Goal: Transaction & Acquisition: Book appointment/travel/reservation

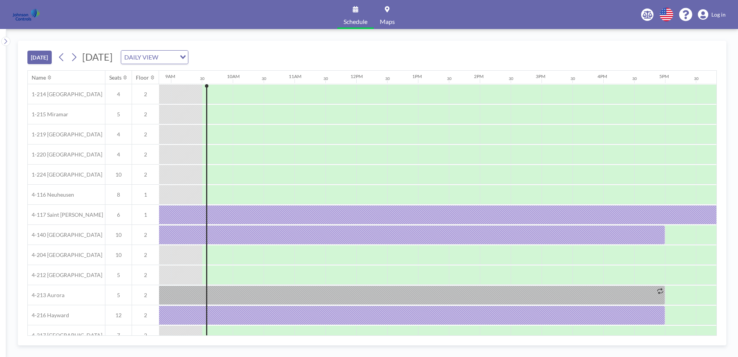
scroll to position [0, 556]
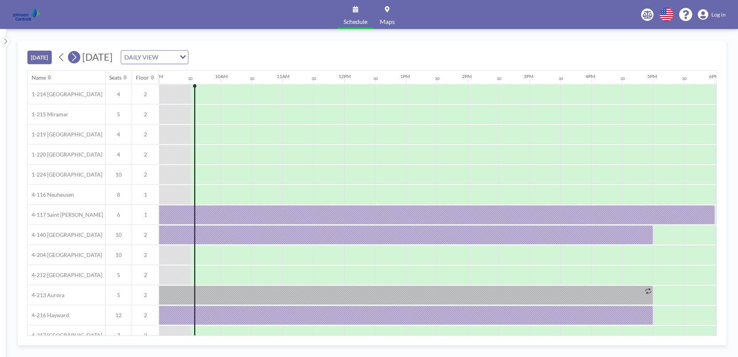
click at [78, 56] on icon at bounding box center [73, 57] width 7 height 12
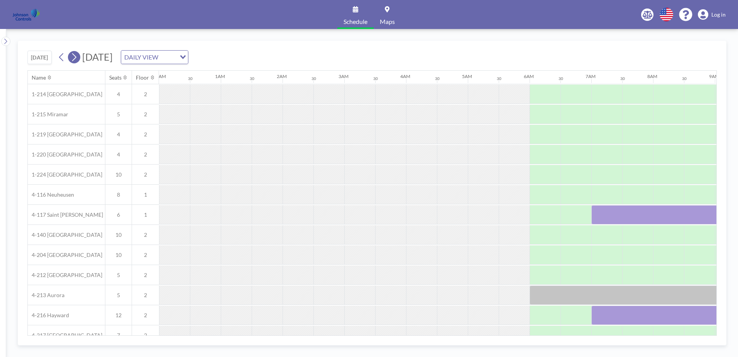
click at [78, 56] on icon at bounding box center [73, 57] width 7 height 12
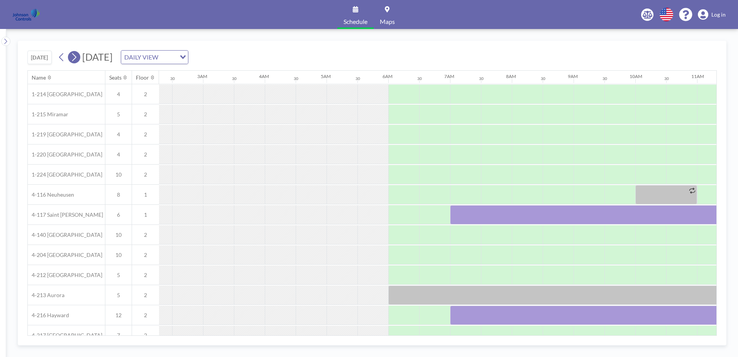
click at [78, 56] on icon at bounding box center [73, 57] width 7 height 12
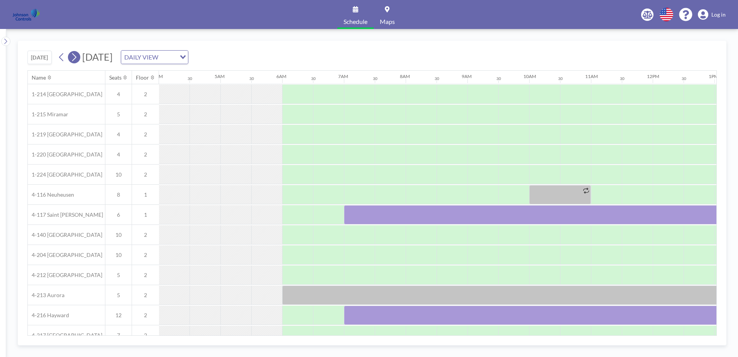
scroll to position [0, 0]
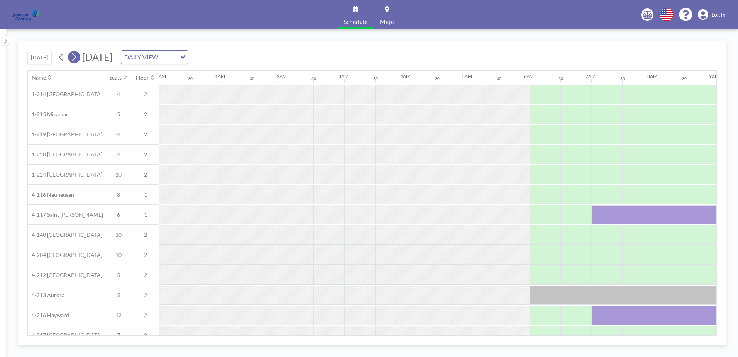
click at [78, 56] on icon at bounding box center [73, 57] width 7 height 12
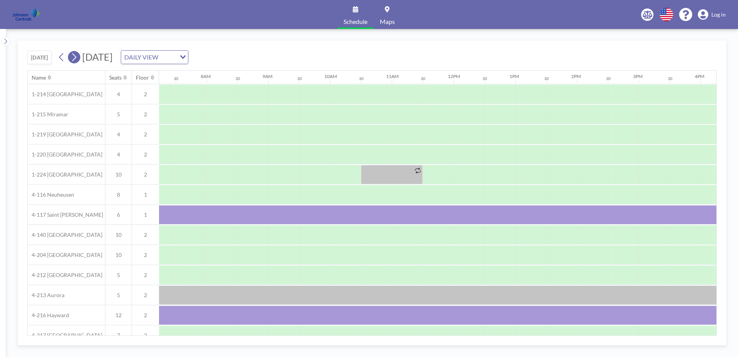
click at [78, 56] on icon at bounding box center [73, 57] width 7 height 12
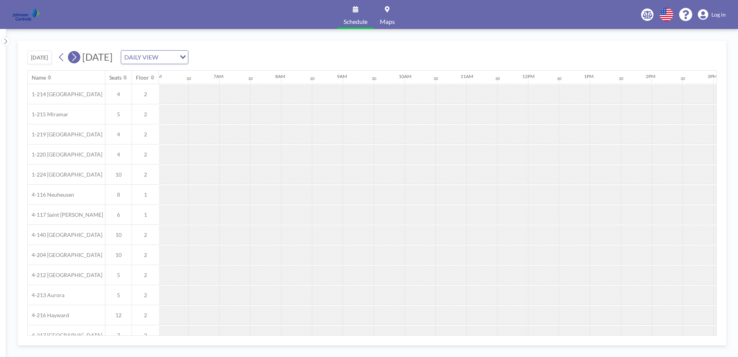
scroll to position [0, 463]
click at [78, 56] on icon at bounding box center [73, 57] width 7 height 12
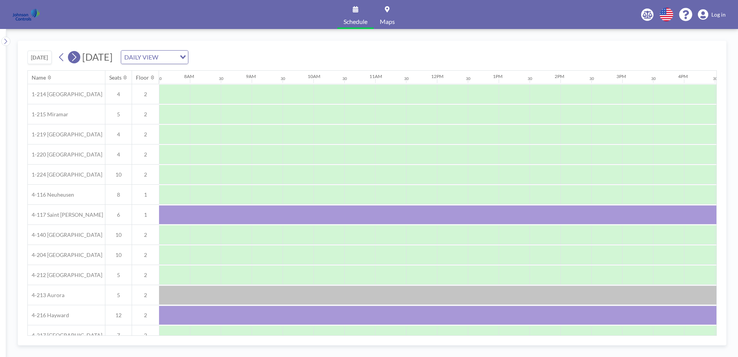
click at [78, 56] on icon at bounding box center [73, 57] width 7 height 12
click at [73, 56] on icon at bounding box center [73, 57] width 7 height 12
click at [76, 55] on icon at bounding box center [74, 57] width 4 height 8
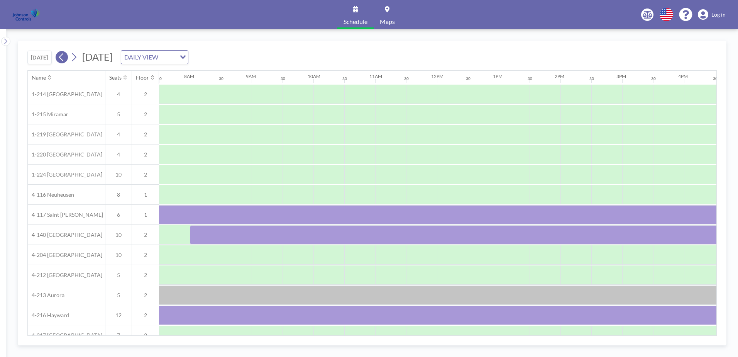
click at [61, 56] on icon at bounding box center [61, 57] width 7 height 12
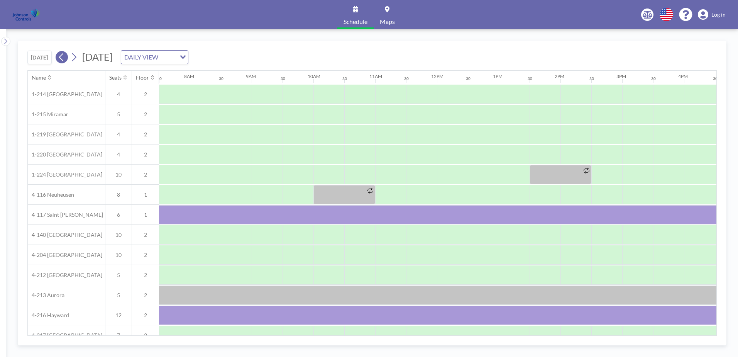
click at [61, 56] on icon at bounding box center [61, 57] width 7 height 12
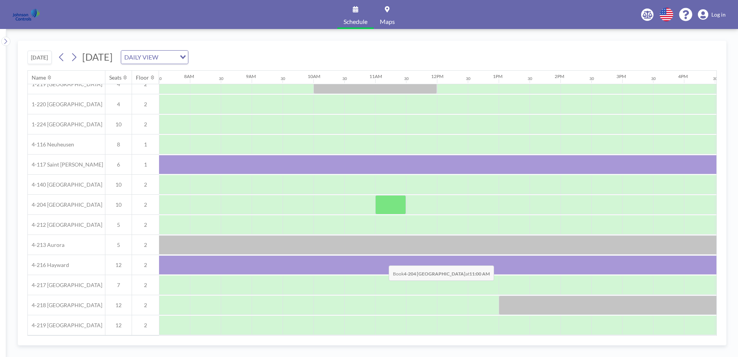
scroll to position [54, 463]
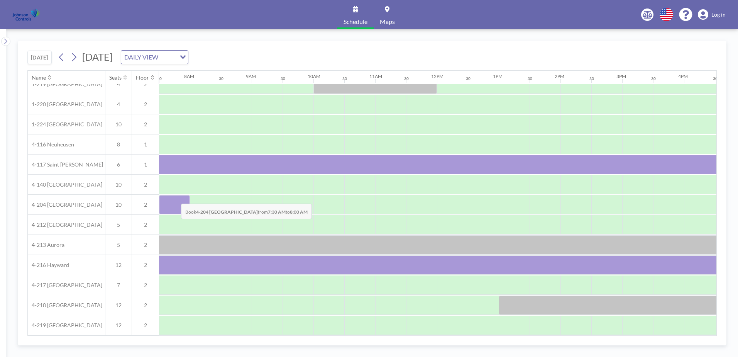
click at [175, 198] on div at bounding box center [174, 204] width 31 height 19
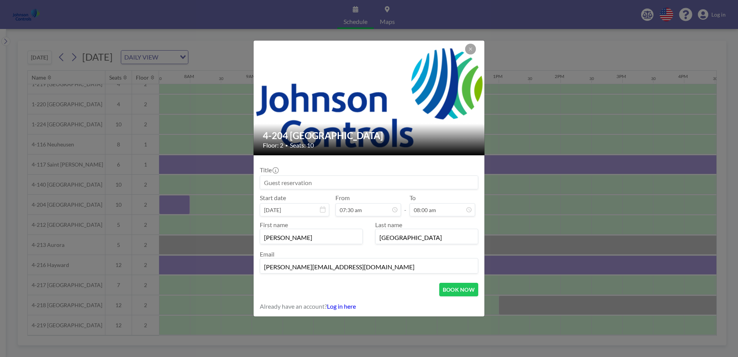
click at [266, 183] on input at bounding box center [369, 182] width 218 height 13
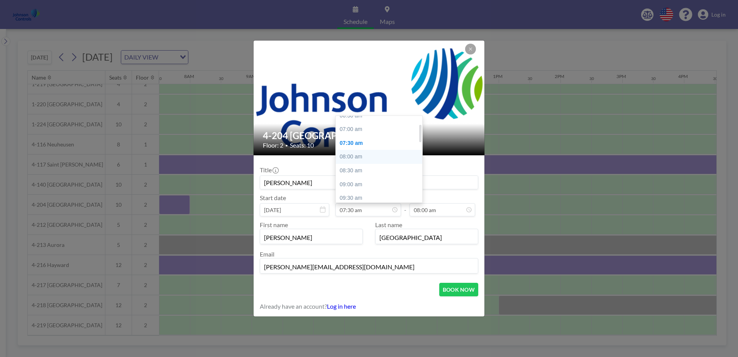
scroll to position [3, 0]
type input "[PERSON_NAME]"
click at [358, 147] on div "07:00 am" at bounding box center [381, 148] width 90 height 14
type input "07:00 am"
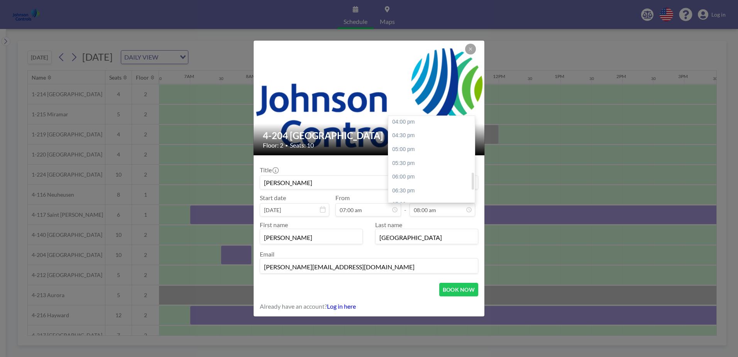
scroll to position [286, 0]
click at [415, 165] on div "06:00 pm" at bounding box center [433, 166] width 90 height 14
type input "06:00 pm"
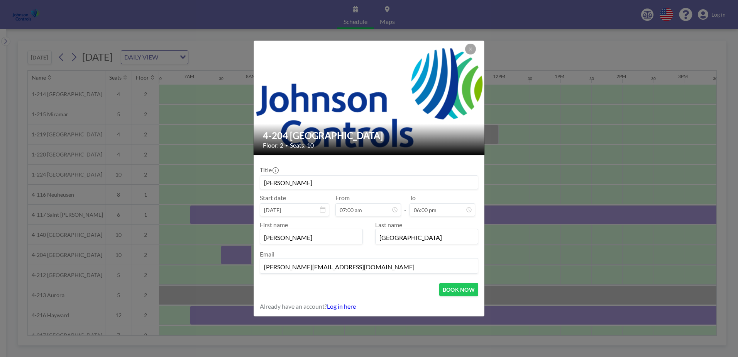
scroll to position [27, 0]
click at [289, 236] on input "[PERSON_NAME]" at bounding box center [311, 237] width 102 height 13
type input "S"
type input "[PERSON_NAME]"
click at [410, 238] on input "[GEOGRAPHIC_DATA]" at bounding box center [427, 237] width 102 height 13
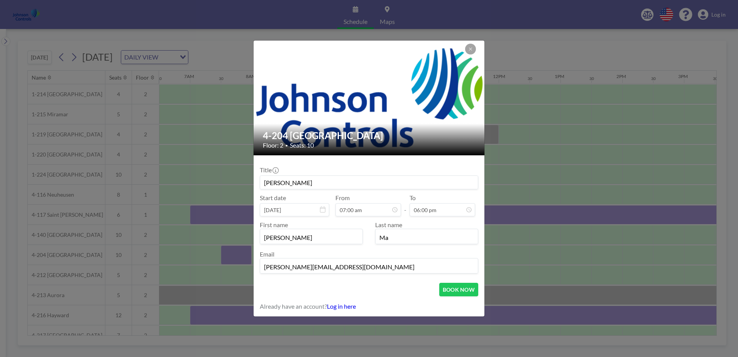
type input "M"
type input "[PERSON_NAME]"
click at [355, 182] on input "[PERSON_NAME]" at bounding box center [369, 182] width 218 height 13
click at [451, 286] on button "BOOK NOW" at bounding box center [458, 290] width 39 height 14
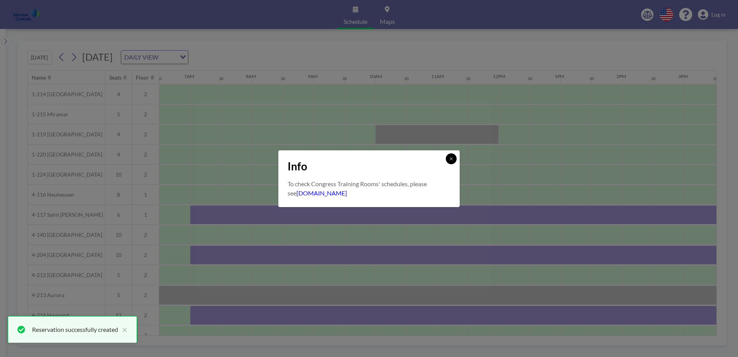
click at [450, 156] on icon at bounding box center [451, 158] width 5 height 5
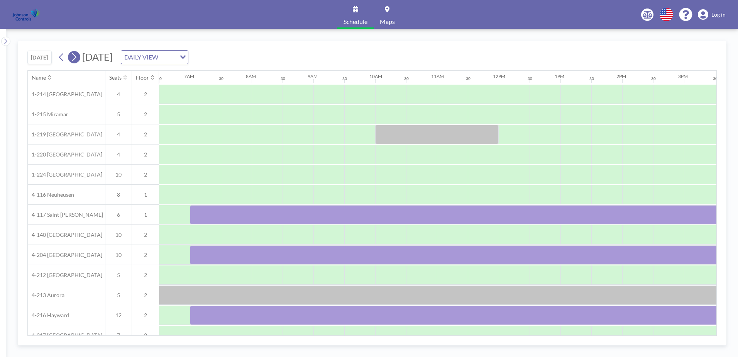
click at [74, 56] on icon at bounding box center [73, 57] width 7 height 12
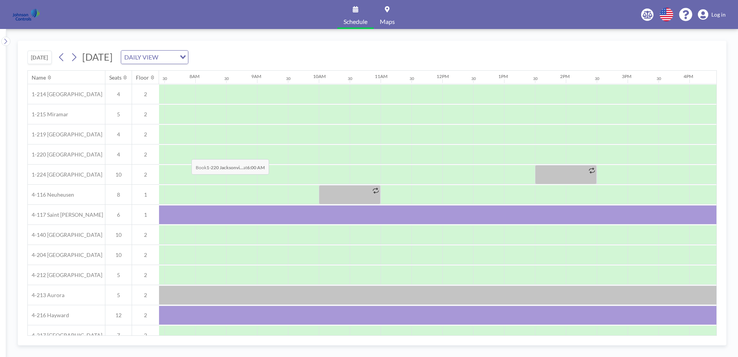
scroll to position [0, 463]
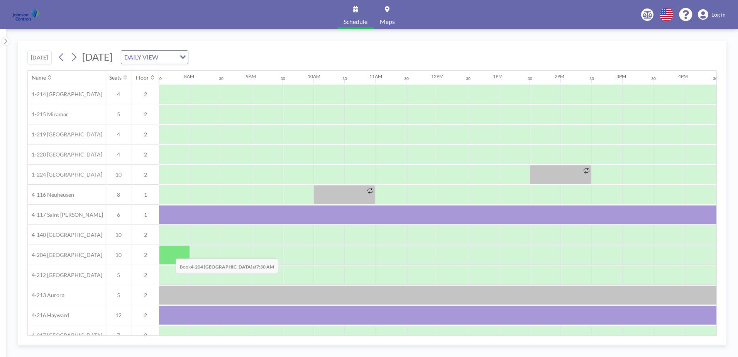
click at [170, 253] on div at bounding box center [174, 254] width 31 height 19
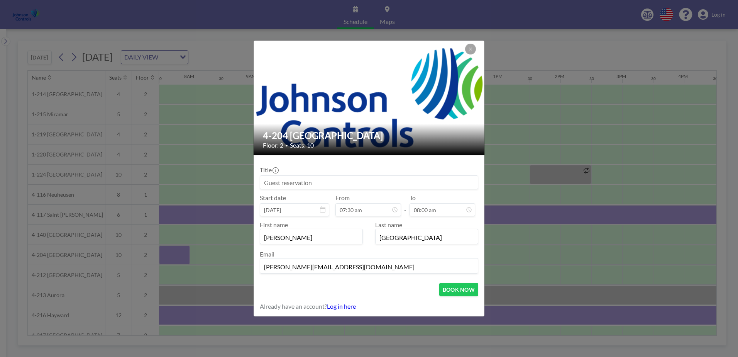
click at [262, 181] on input at bounding box center [369, 182] width 218 height 13
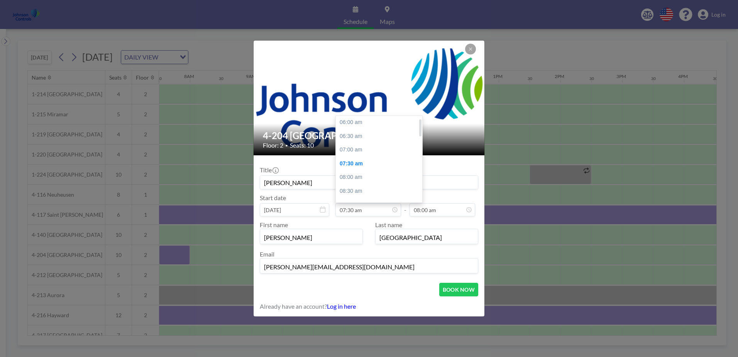
scroll to position [0, 0]
type input "[PERSON_NAME]"
click at [359, 149] on div "07:00 am" at bounding box center [381, 150] width 90 height 14
type input "07:00 am"
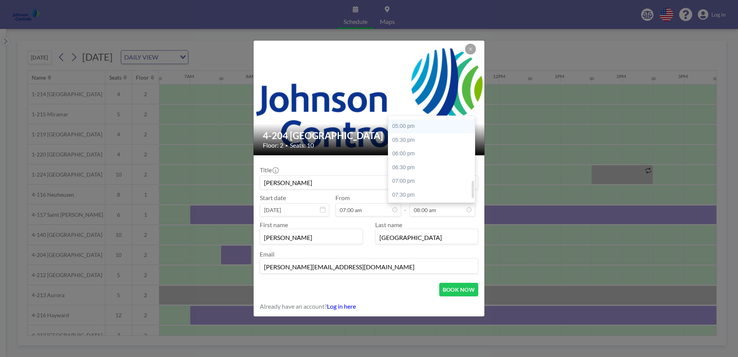
scroll to position [325, 0]
click at [419, 128] on div "06:00 pm" at bounding box center [433, 127] width 90 height 14
type input "06:00 pm"
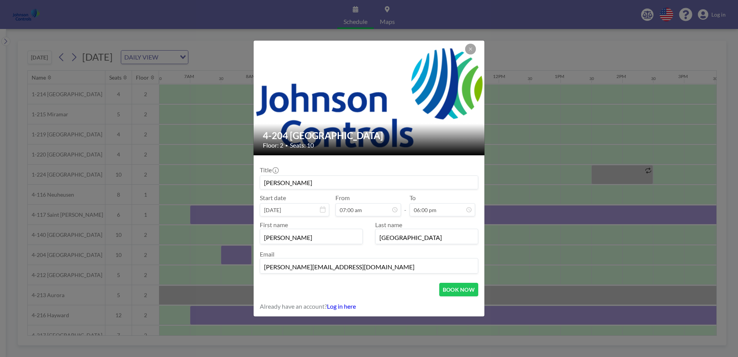
scroll to position [27, 0]
click at [298, 241] on input "[PERSON_NAME]" at bounding box center [311, 237] width 102 height 13
type input "S"
type input "[PERSON_NAME]"
click at [414, 237] on input "[GEOGRAPHIC_DATA]" at bounding box center [427, 237] width 102 height 13
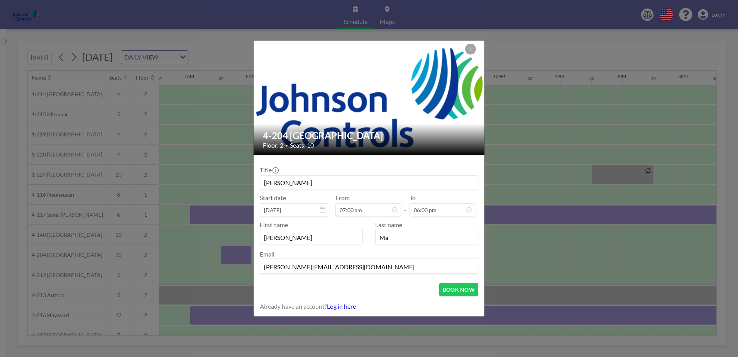
type input "M"
type input "[PERSON_NAME]"
click at [457, 288] on button "BOOK NOW" at bounding box center [458, 290] width 39 height 14
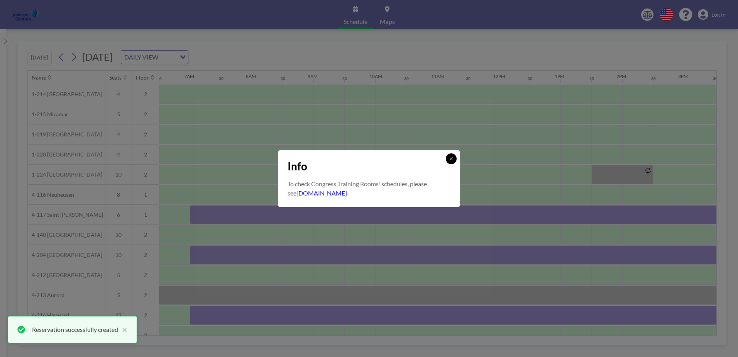
click at [449, 158] on icon at bounding box center [451, 158] width 5 height 5
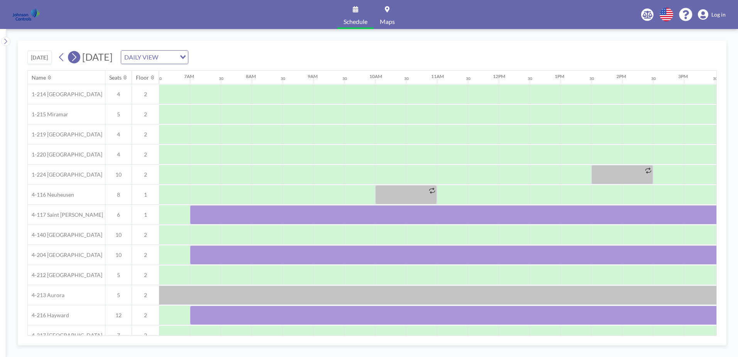
click at [75, 57] on icon at bounding box center [73, 57] width 7 height 12
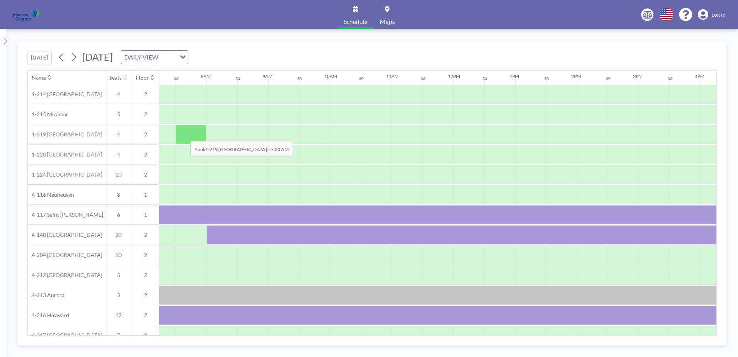
scroll to position [0, 463]
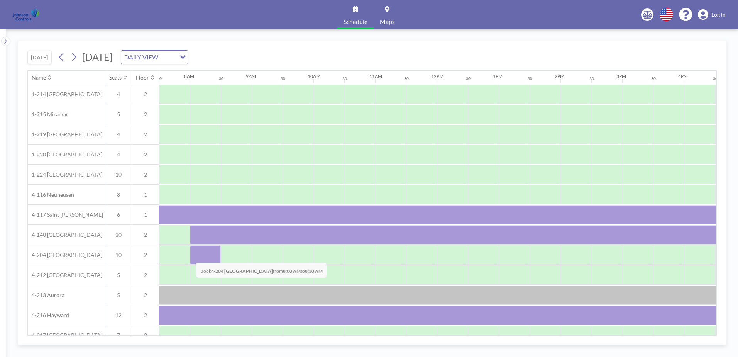
click at [190, 257] on div at bounding box center [205, 254] width 31 height 19
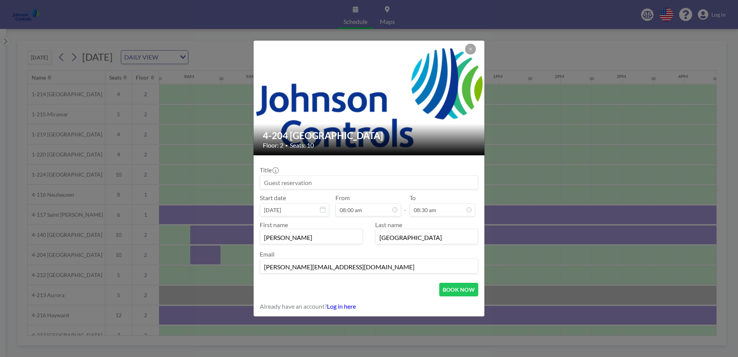
click at [264, 181] on input at bounding box center [369, 182] width 218 height 13
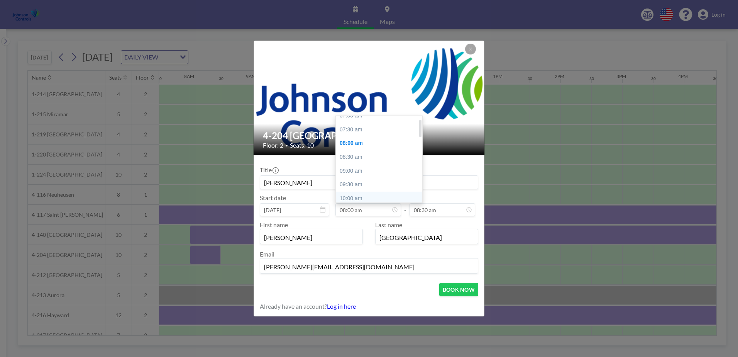
scroll to position [16, 0]
type input "[PERSON_NAME]"
click at [361, 133] on div "07:00 am" at bounding box center [381, 134] width 90 height 14
type input "07:00 am"
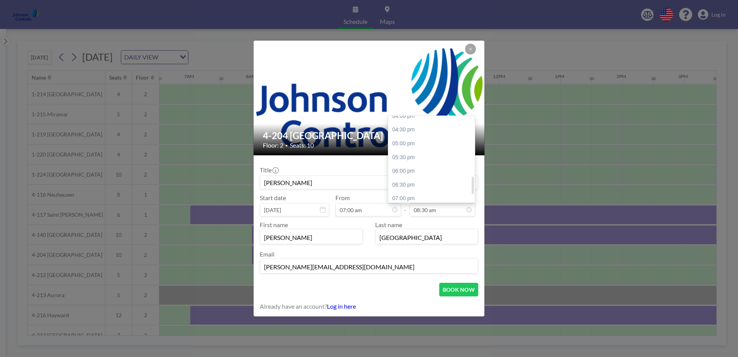
scroll to position [300, 0]
click at [417, 151] on div "06:00 pm" at bounding box center [433, 152] width 90 height 14
type input "06:00 pm"
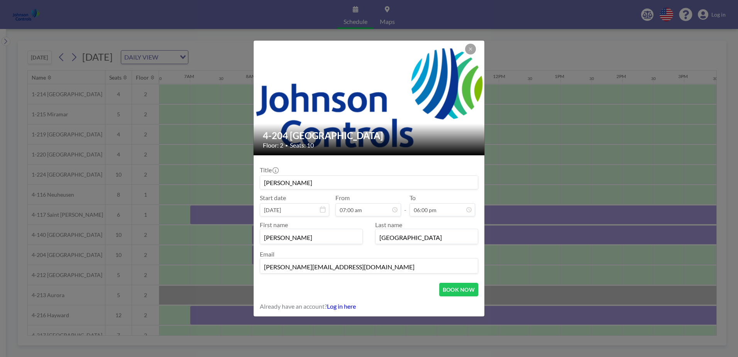
scroll to position [27, 0]
click at [456, 290] on button "BOOK NOW" at bounding box center [458, 290] width 39 height 14
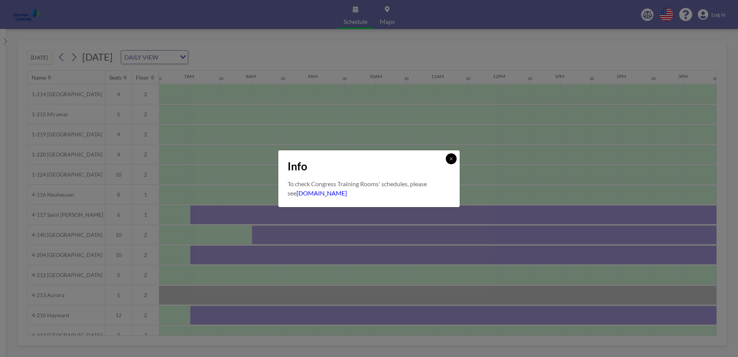
click at [449, 158] on button at bounding box center [451, 158] width 11 height 11
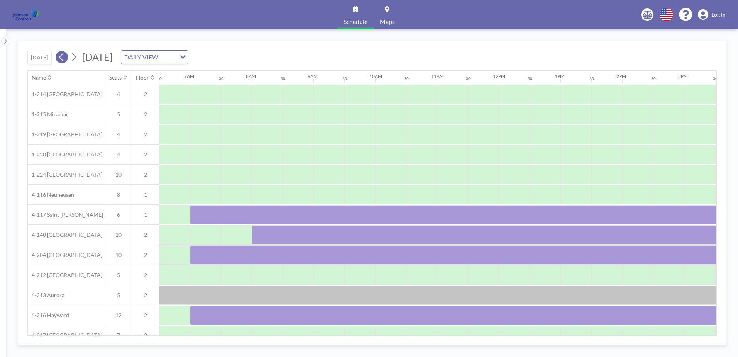
click at [60, 57] on icon at bounding box center [61, 57] width 7 height 12
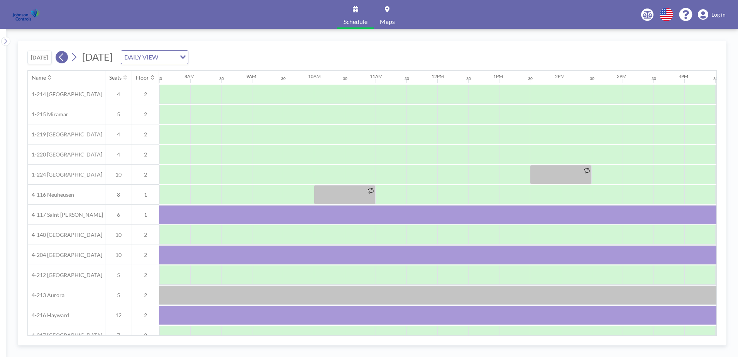
scroll to position [0, 463]
click at [60, 57] on icon at bounding box center [61, 57] width 7 height 12
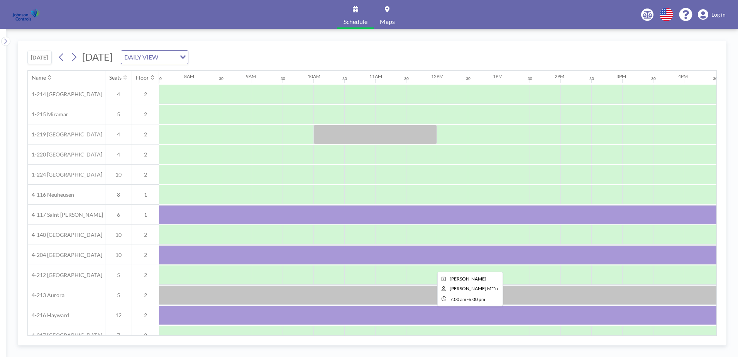
click at [347, 317] on div at bounding box center [468, 314] width 680 height 19
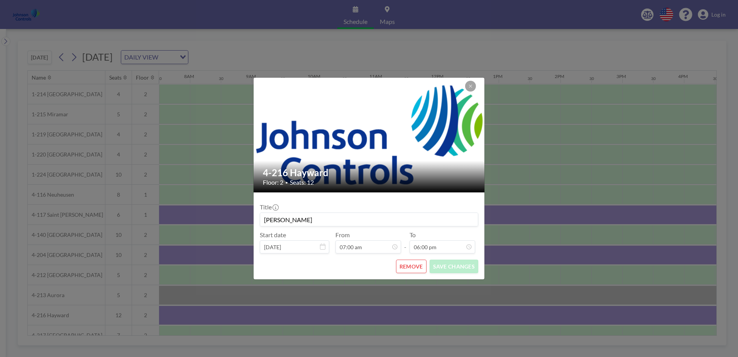
click at [347, 317] on div "4-216 Hayward Floor: 2 • Seats: 12 Title [PERSON_NAME] Start date [DATE] From 0…" at bounding box center [369, 178] width 738 height 357
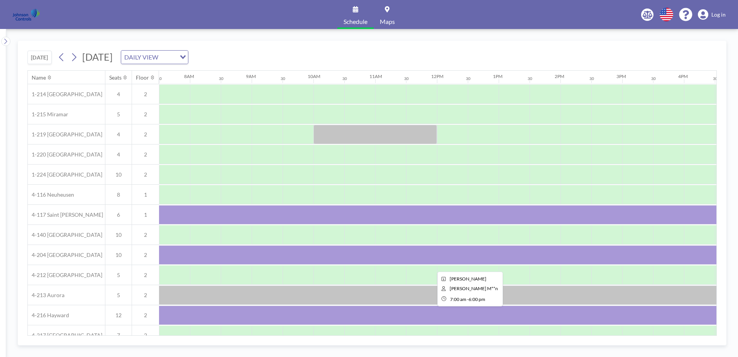
click at [347, 317] on div at bounding box center [468, 314] width 680 height 19
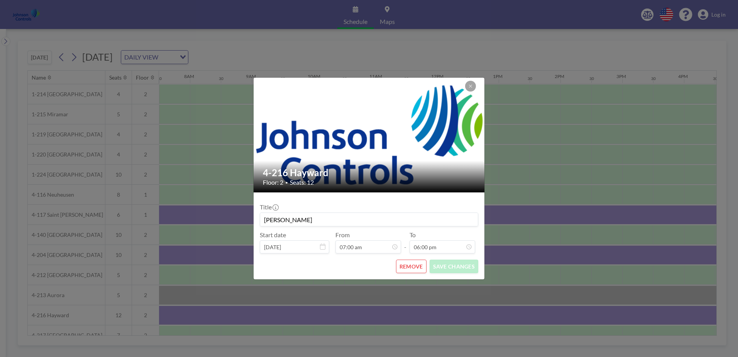
scroll to position [330, 0]
click at [471, 85] on icon at bounding box center [470, 86] width 5 height 5
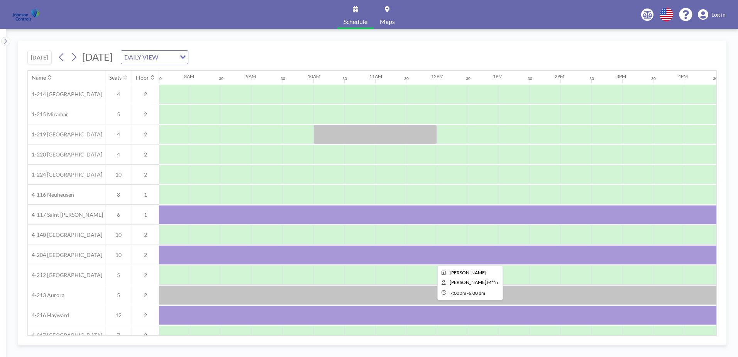
click at [255, 249] on div at bounding box center [468, 254] width 680 height 19
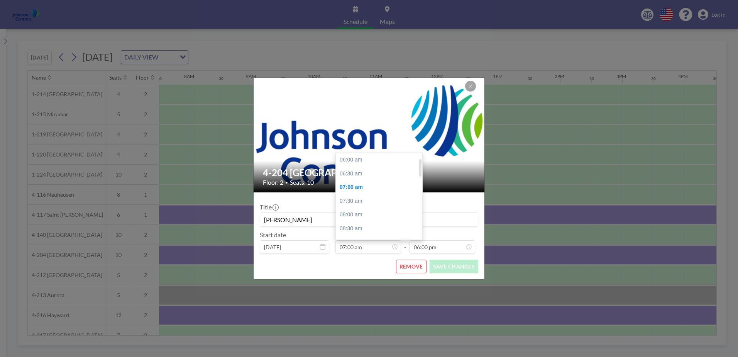
scroll to position [27, 0]
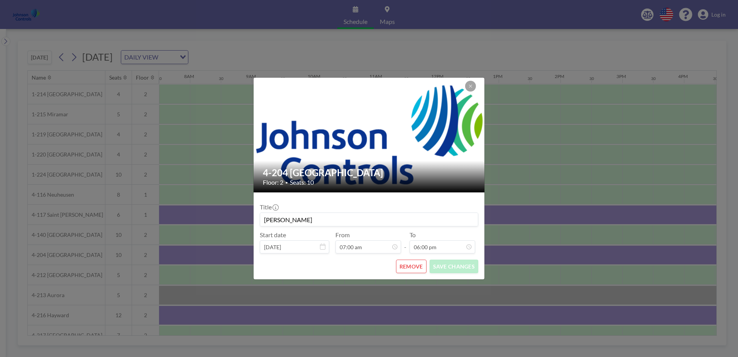
click at [318, 220] on input "[PERSON_NAME]" at bounding box center [369, 219] width 218 height 13
type input "[PERSON_NAME] [DATE] - [DATE]"
click at [471, 86] on icon at bounding box center [470, 86] width 5 height 5
